Goal: Task Accomplishment & Management: Manage account settings

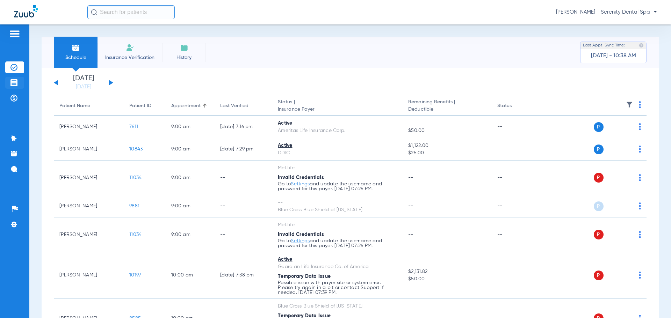
click at [16, 81] on img at bounding box center [13, 82] width 7 height 7
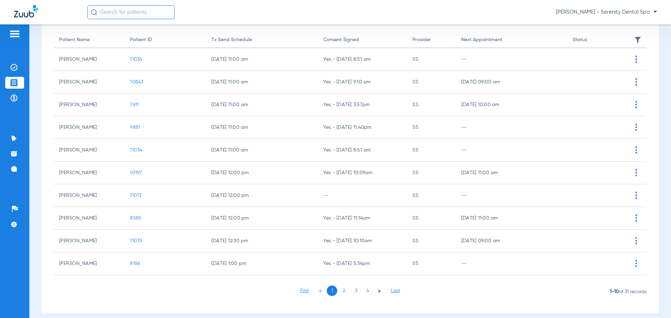
scroll to position [73, 0]
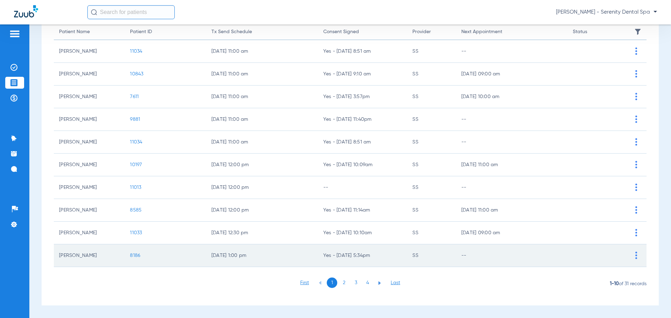
click at [134, 252] on span "8186" at bounding box center [135, 255] width 10 height 5
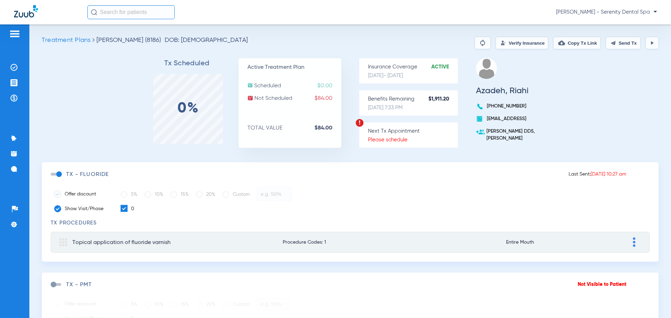
drag, startPoint x: 665, startPoint y: 136, endPoint x: 671, endPoint y: 213, distance: 77.4
click at [486, 213] on div "Treatment Plans [PERSON_NAME][GEOGRAPHIC_DATA] (8186) DOB: [DEMOGRAPHIC_DATA] V…" at bounding box center [350, 171] width 642 height 294
drag, startPoint x: 91, startPoint y: 82, endPoint x: 105, endPoint y: 101, distance: 23.4
click at [105, 101] on div "Tx Scheduled 0% Active Treatment Plan Scheduled $0.00 Not Scheduled $84.00 TOTA…" at bounding box center [350, 110] width 617 height 104
drag, startPoint x: 61, startPoint y: 175, endPoint x: 57, endPoint y: 174, distance: 3.9
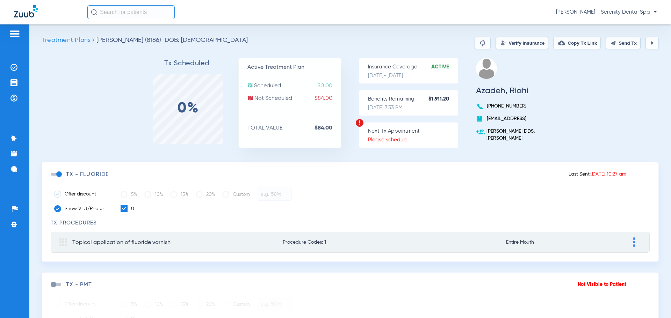
click at [57, 174] on span at bounding box center [56, 174] width 10 height 3
click at [52, 178] on input "checkbox" at bounding box center [52, 178] width 0 height 0
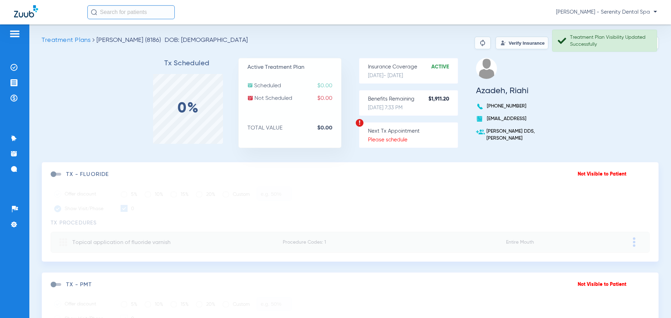
drag, startPoint x: 54, startPoint y: 285, endPoint x: 61, endPoint y: 287, distance: 6.9
click at [61, 252] on div "TX - PMT" at bounding box center [314, 285] width 527 height 7
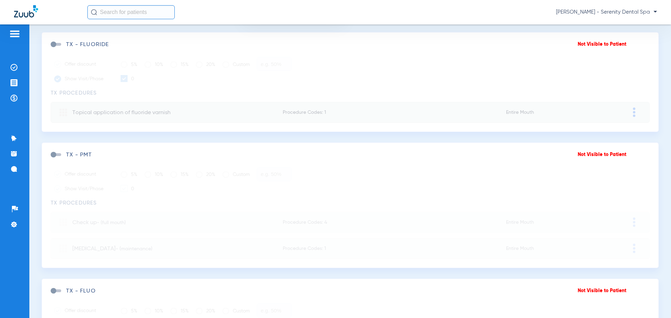
scroll to position [129, 0]
click at [55, 157] on span at bounding box center [56, 156] width 10 height 3
click at [52, 160] on input "checkbox" at bounding box center [52, 160] width 0 height 0
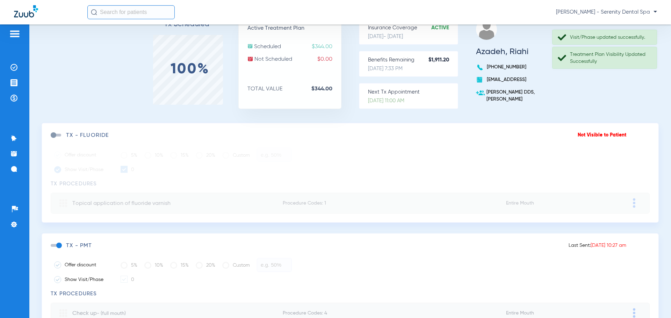
scroll to position [0, 0]
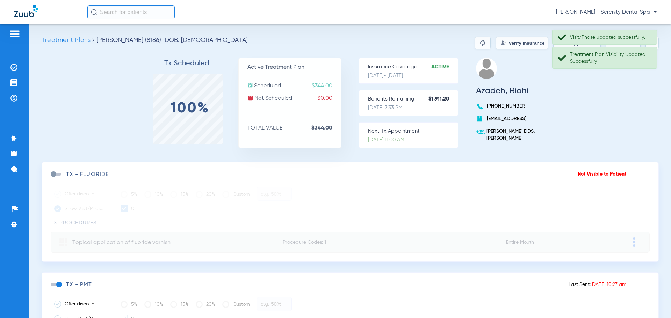
click at [486, 102] on div "Tx Scheduled 100% Active Treatment Plan Scheduled $344.00 Not Scheduled $0.00 T…" at bounding box center [350, 110] width 617 height 104
click at [486, 94] on div "Tx Scheduled 100% Active Treatment Plan Scheduled $344.00 Not Scheduled $0.00 T…" at bounding box center [350, 110] width 617 height 104
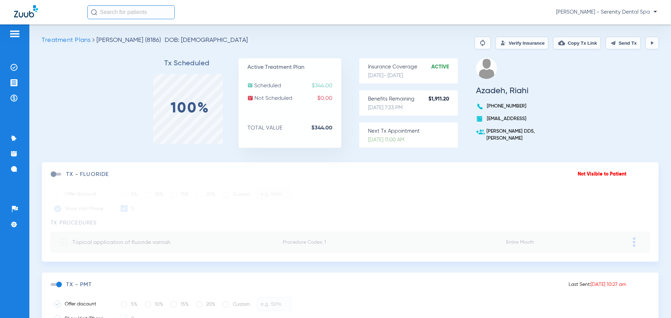
click at [486, 42] on button "Send Tx" at bounding box center [623, 43] width 35 height 13
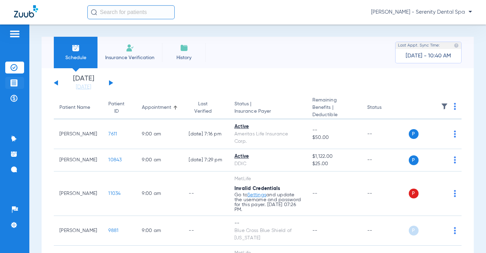
click at [13, 79] on img at bounding box center [13, 82] width 7 height 7
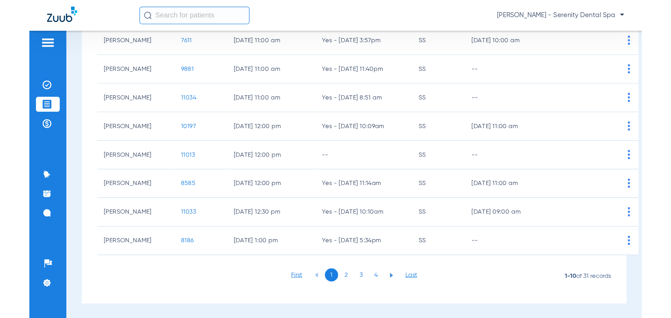
scroll to position [138, 0]
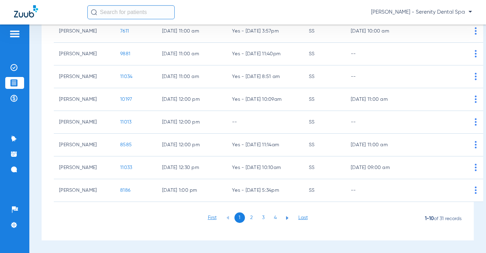
click at [247, 218] on li "2" at bounding box center [251, 217] width 10 height 10
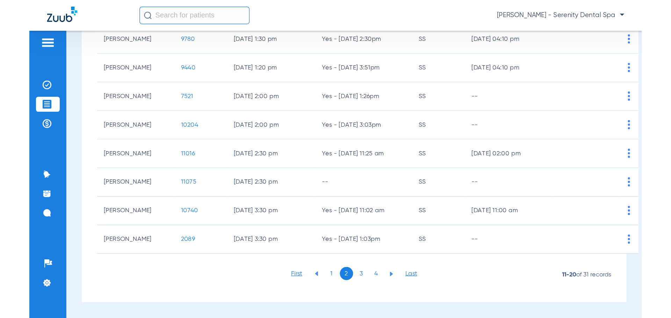
scroll to position [73, 0]
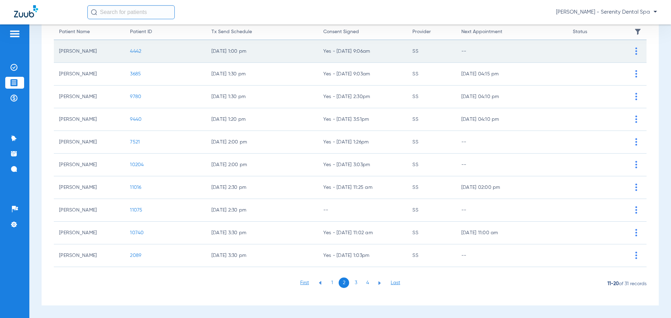
click at [138, 48] on td "4442" at bounding box center [165, 51] width 81 height 23
click at [136, 52] on span "4442" at bounding box center [135, 51] width 11 height 5
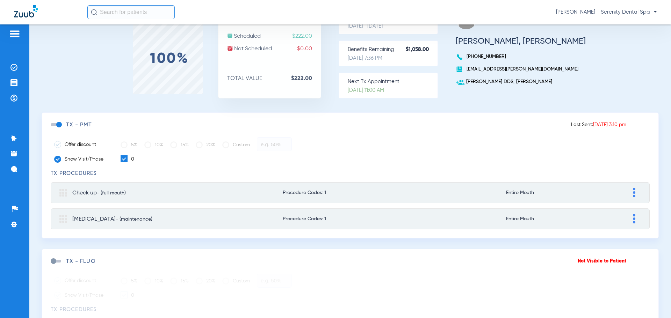
scroll to position [46, 0]
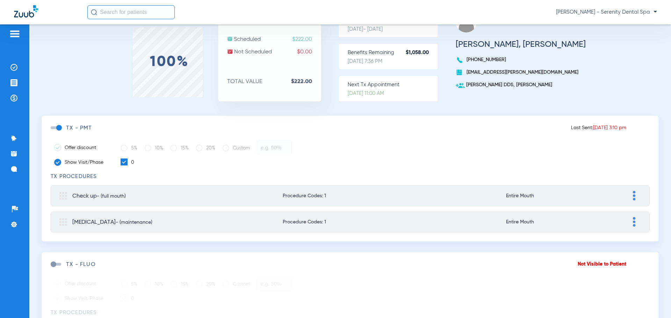
click at [59, 127] on span at bounding box center [56, 127] width 10 height 3
click at [52, 131] on input "checkbox" at bounding box center [52, 131] width 0 height 0
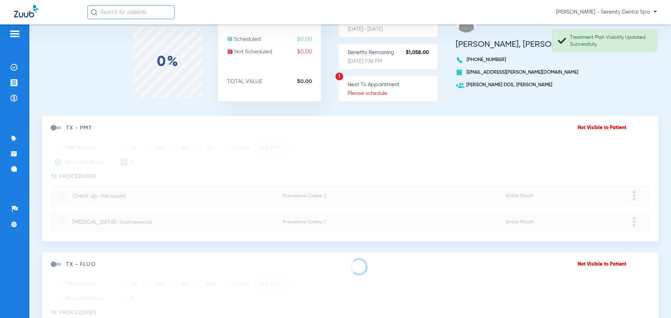
click at [53, 129] on span at bounding box center [56, 127] width 10 height 3
drag, startPoint x: 53, startPoint y: 130, endPoint x: 57, endPoint y: 130, distance: 3.8
click at [57, 130] on div "TX - PMT" at bounding box center [314, 128] width 527 height 7
click at [51, 129] on div "Not Visible to Patient TX - PMT Offer discount 5% 10% 15% 20% Custom Show Visit…" at bounding box center [350, 179] width 617 height 126
click at [57, 129] on span at bounding box center [56, 127] width 10 height 3
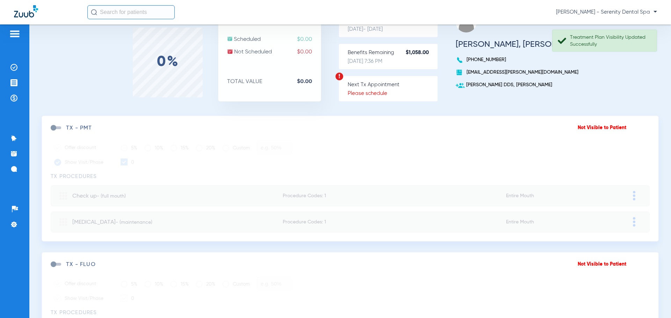
click at [52, 131] on input "checkbox" at bounding box center [52, 131] width 0 height 0
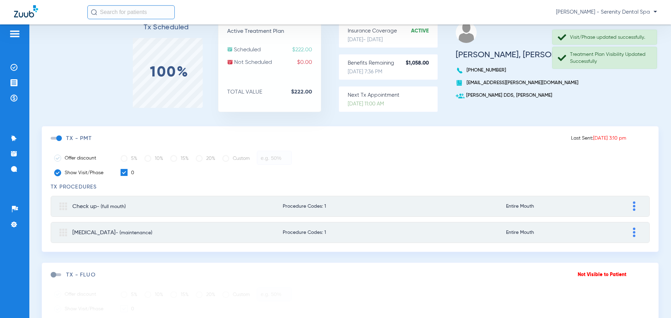
scroll to position [0, 0]
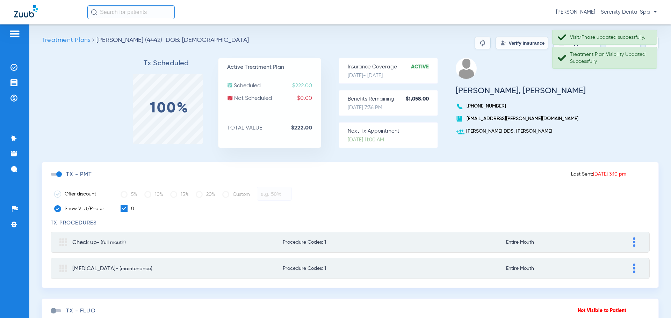
click at [486, 98] on div "Tx Scheduled 100% Active Treatment Plan Scheduled $222.00 Not Scheduled $0.00 T…" at bounding box center [350, 110] width 617 height 104
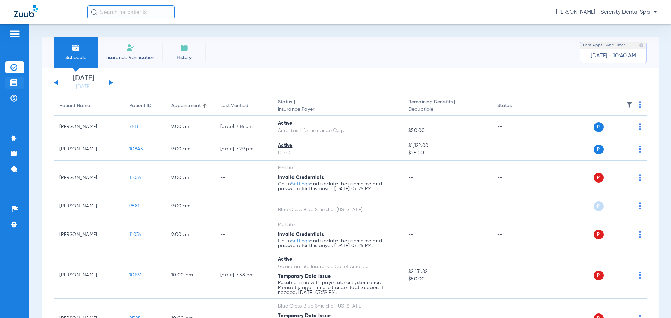
click at [16, 81] on img at bounding box center [13, 82] width 7 height 7
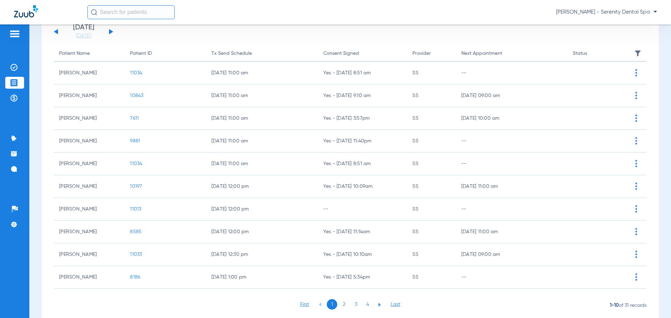
scroll to position [73, 0]
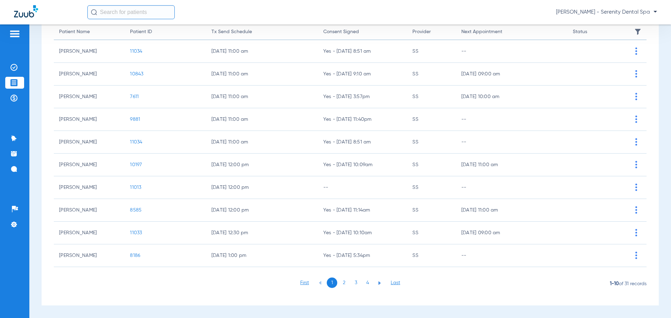
click at [341, 284] on li "2" at bounding box center [344, 283] width 10 height 10
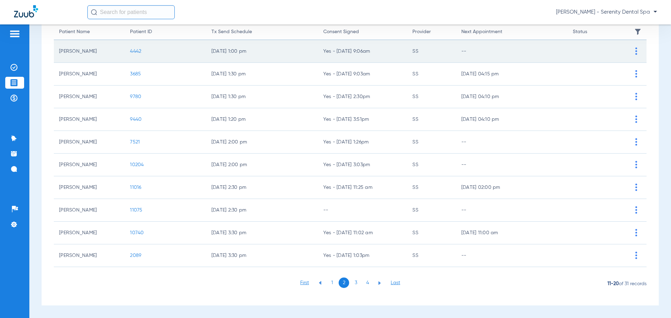
click at [134, 52] on span "4442" at bounding box center [135, 51] width 11 height 5
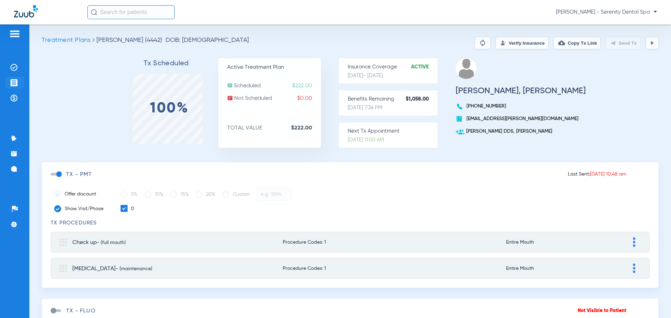
click at [13, 81] on img at bounding box center [13, 82] width 7 height 7
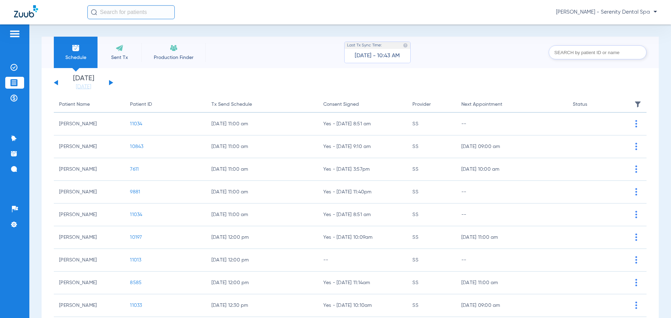
scroll to position [73, 0]
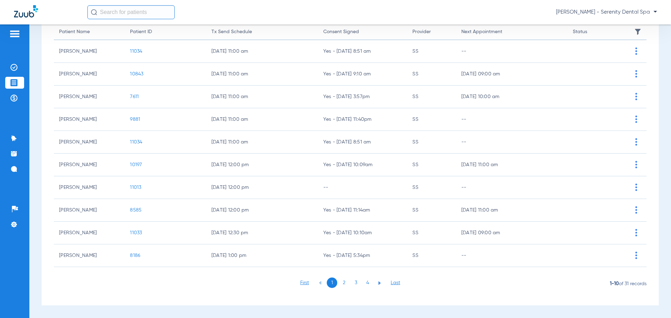
click at [353, 283] on li "3" at bounding box center [355, 283] width 10 height 10
click at [339, 282] on li "2" at bounding box center [344, 283] width 10 height 10
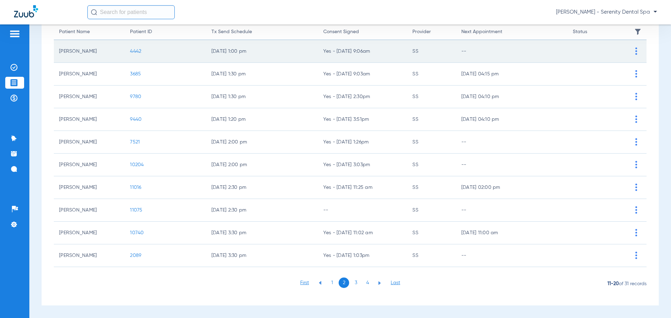
click at [133, 48] on td "4442" at bounding box center [165, 51] width 81 height 23
click at [131, 53] on span "4442" at bounding box center [135, 51] width 11 height 5
